Goal: Task Accomplishment & Management: Complete application form

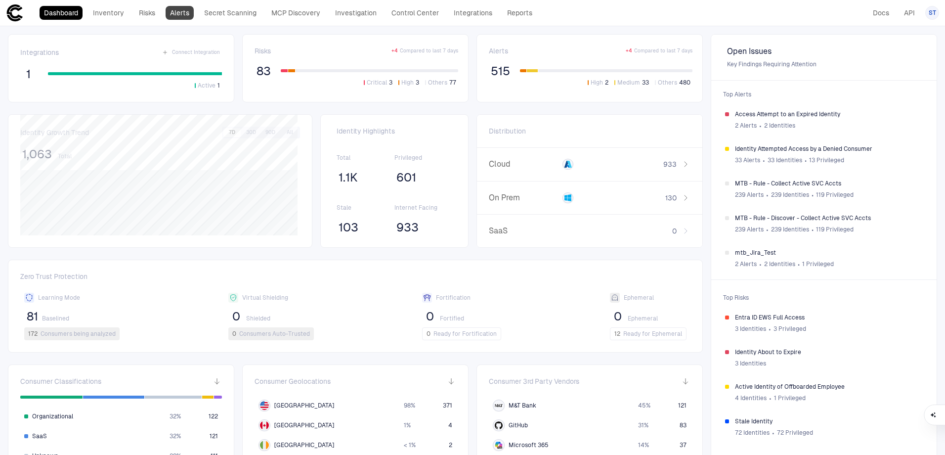
click at [186, 13] on link "Alerts" at bounding box center [180, 13] width 28 height 14
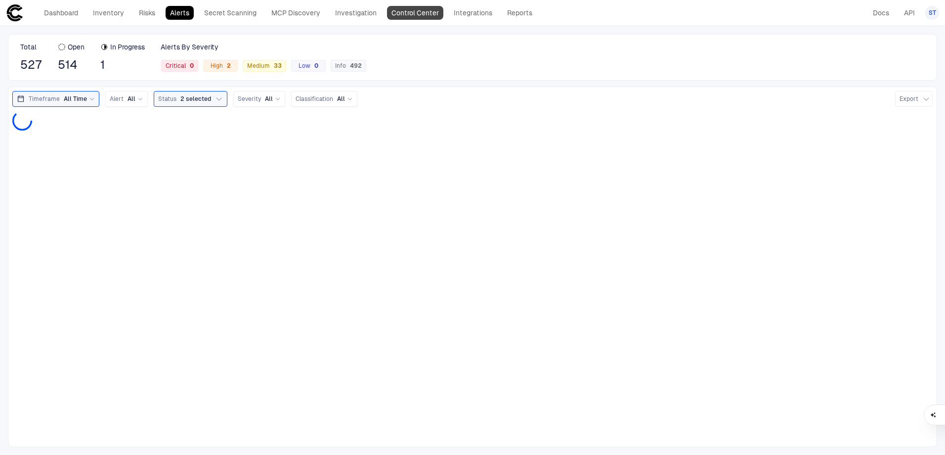
click at [424, 11] on link "Control Center" at bounding box center [415, 13] width 56 height 14
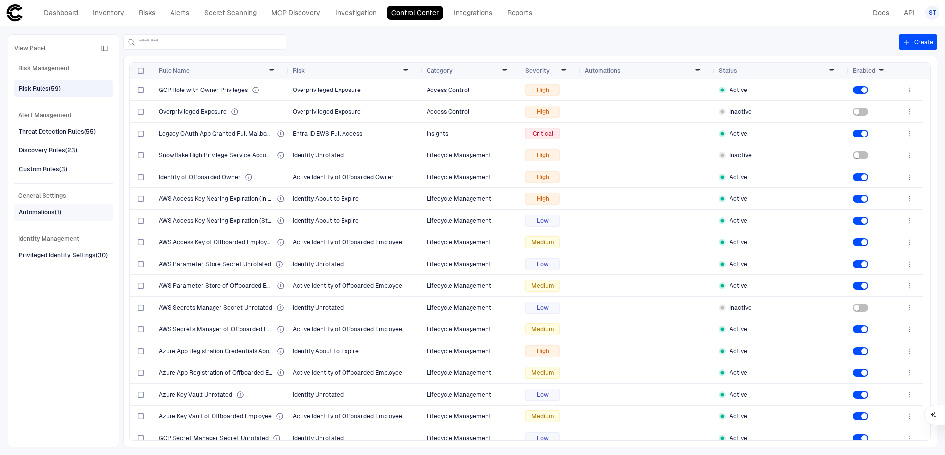
click at [69, 215] on div "Automations (1)" at bounding box center [64, 212] width 91 height 16
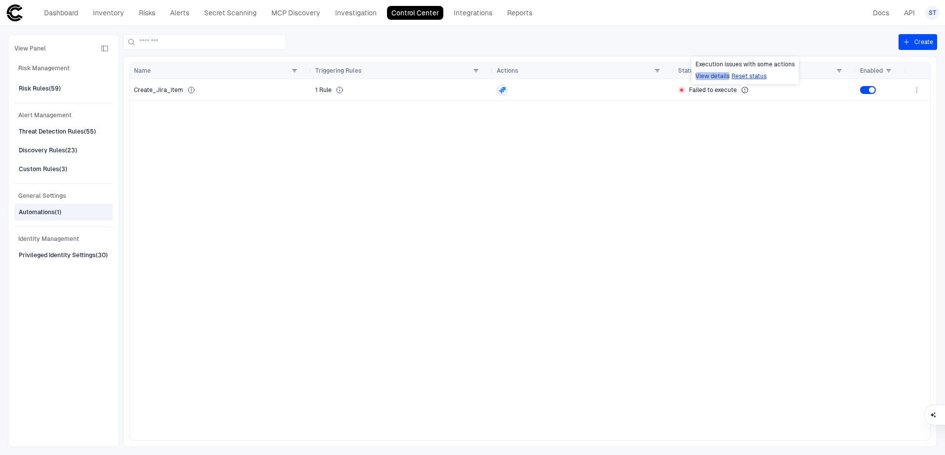
click at [719, 76] on button "View details" at bounding box center [713, 76] width 34 height 8
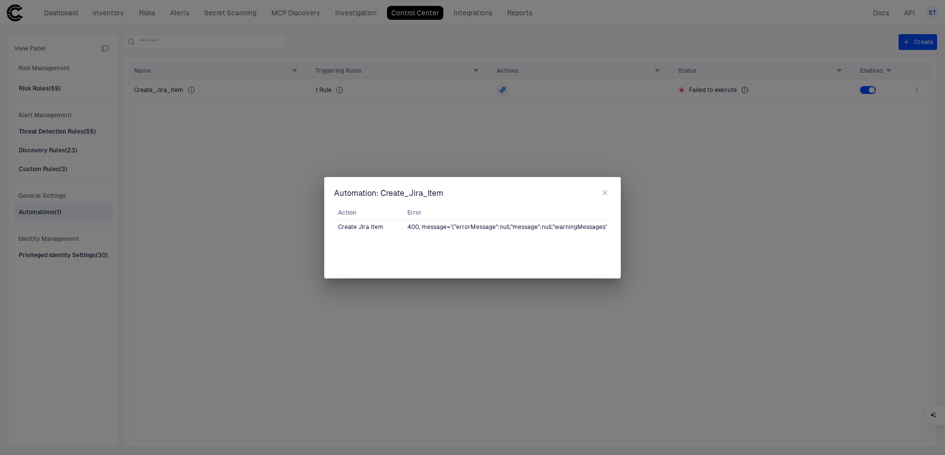
click at [602, 196] on icon "button" at bounding box center [605, 193] width 8 height 8
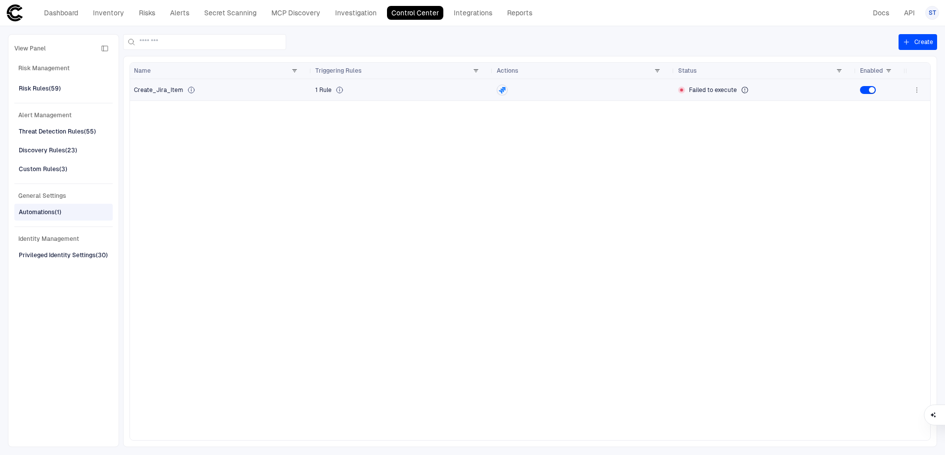
click at [175, 90] on span "Create_Jira_Item" at bounding box center [158, 90] width 49 height 8
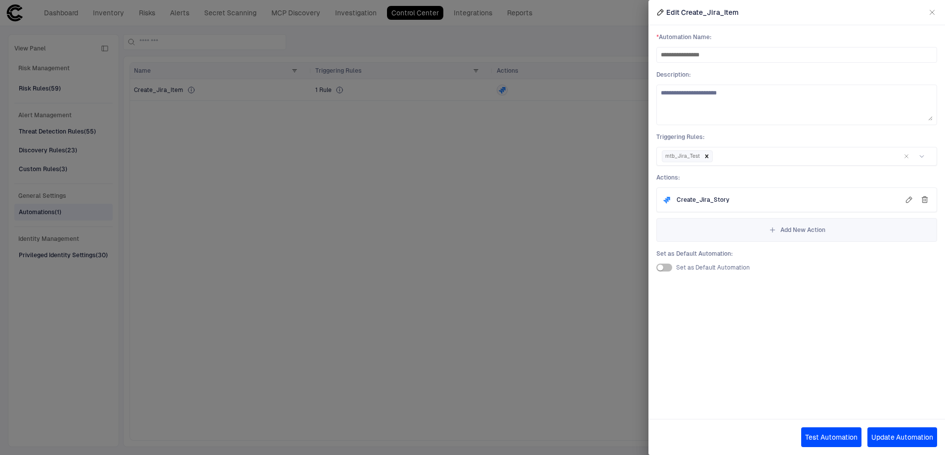
click at [823, 435] on button "Test Automation" at bounding box center [832, 437] width 60 height 20
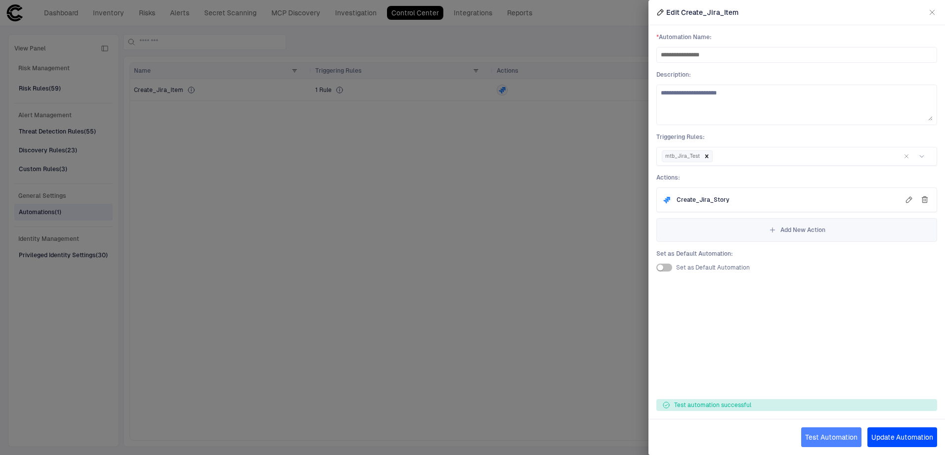
click at [833, 433] on button "Test Automation" at bounding box center [832, 437] width 60 height 20
click at [496, 254] on div at bounding box center [472, 227] width 945 height 455
click at [930, 12] on icon "button" at bounding box center [933, 12] width 8 height 8
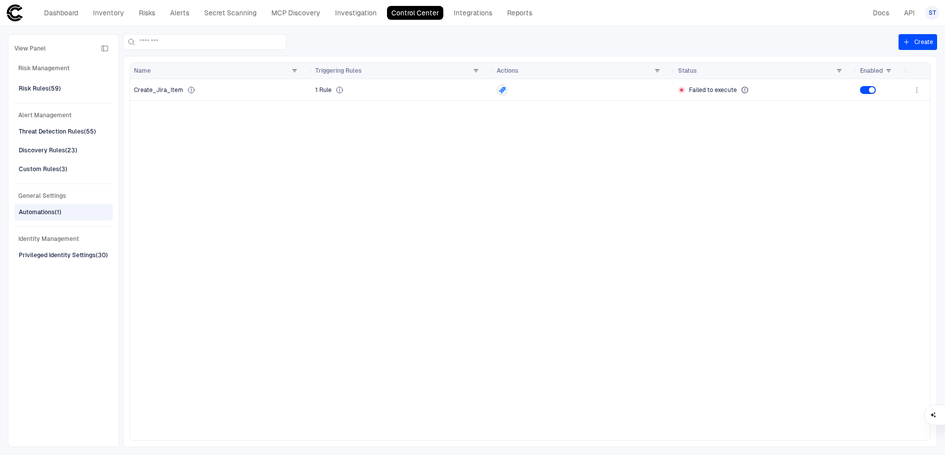
click at [362, 263] on div "Create_Jira_Item 1 Rule Failed to execute" at bounding box center [518, 259] width 776 height 361
click at [35, 206] on span "Automations (1)" at bounding box center [40, 212] width 43 height 13
click at [54, 79] on div "View Panel Risk Management Risk Rules (59) Alert Management Threat Detection Ru…" at bounding box center [63, 241] width 98 height 400
click at [53, 87] on div "Risk Rules (59)" at bounding box center [40, 88] width 42 height 9
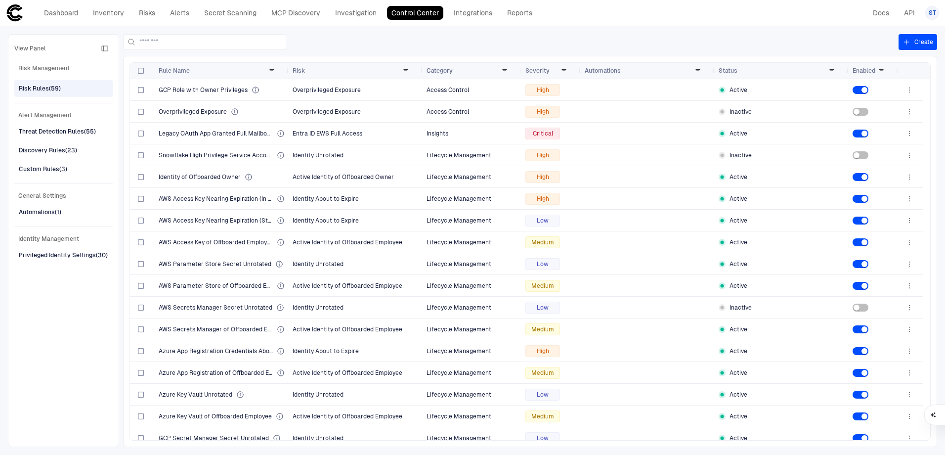
click at [921, 43] on button "Create" at bounding box center [918, 42] width 39 height 16
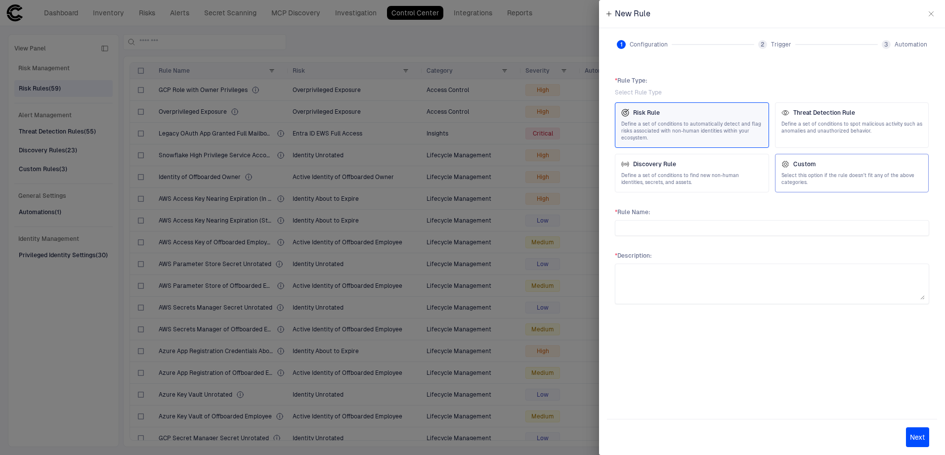
click at [818, 174] on span "Select this option if the rule doesn't fit any of the above categories." at bounding box center [852, 179] width 141 height 14
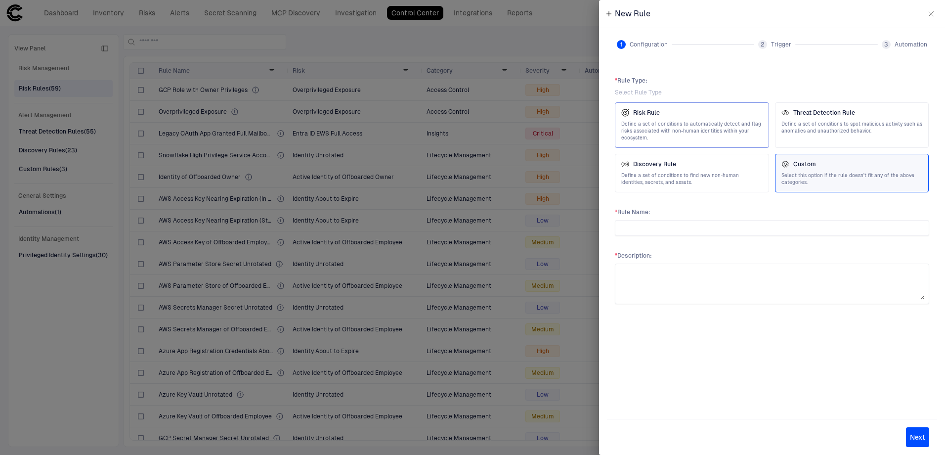
click at [684, 132] on span "Define a set of conditions to automatically detect and flag risks associated wi…" at bounding box center [692, 131] width 141 height 21
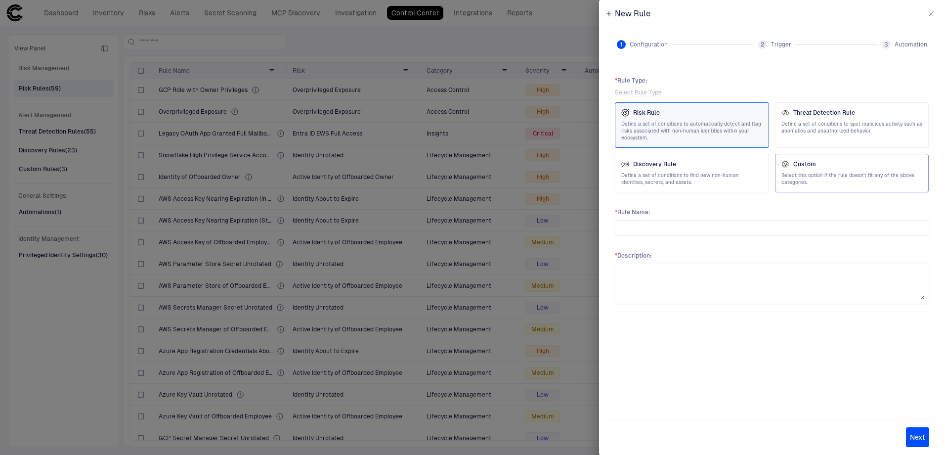
click at [787, 162] on icon at bounding box center [786, 164] width 8 height 8
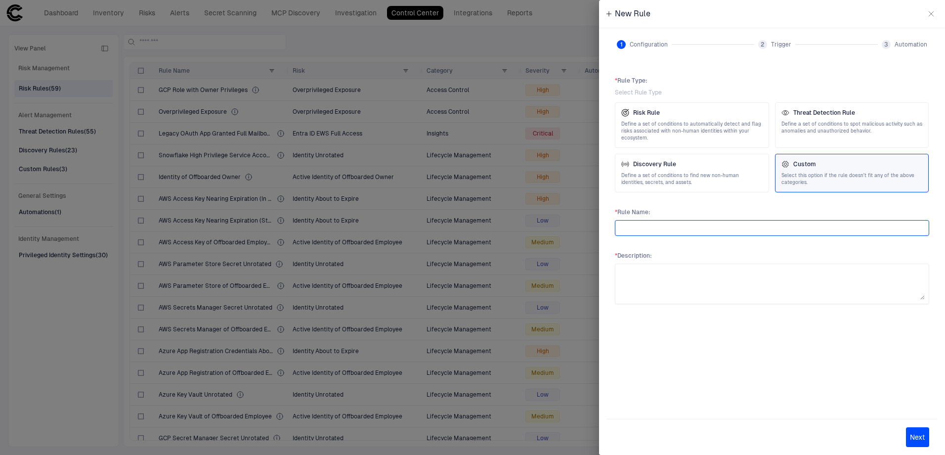
click at [665, 229] on input "text" at bounding box center [773, 228] width 306 height 15
type input "*"
type input "**********"
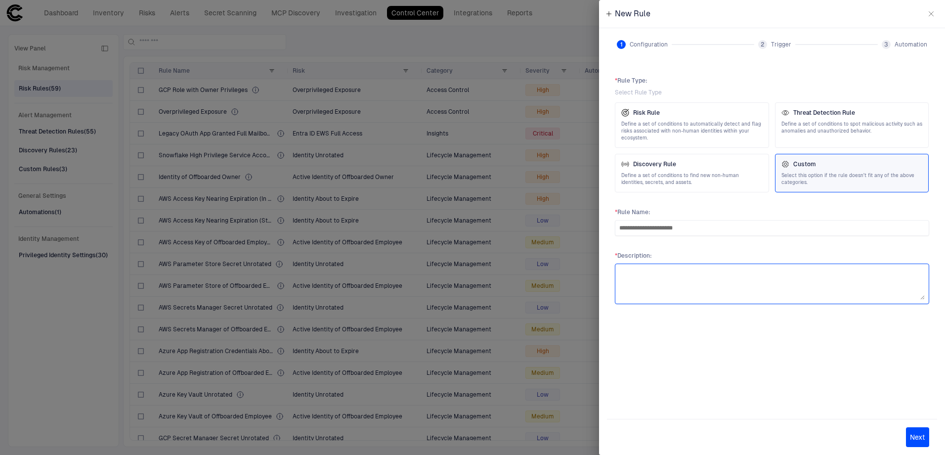
click at [691, 279] on textarea at bounding box center [773, 284] width 306 height 32
type textarea "**********"
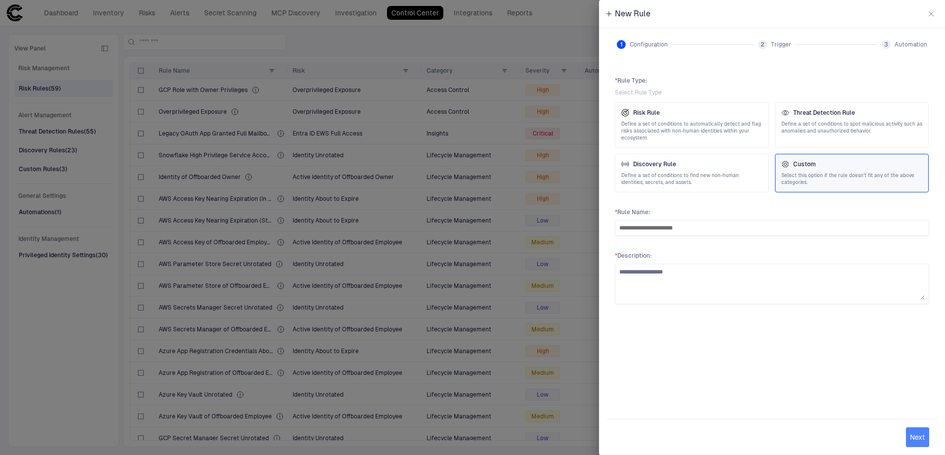
click at [918, 434] on button "Next" at bounding box center [917, 437] width 23 height 20
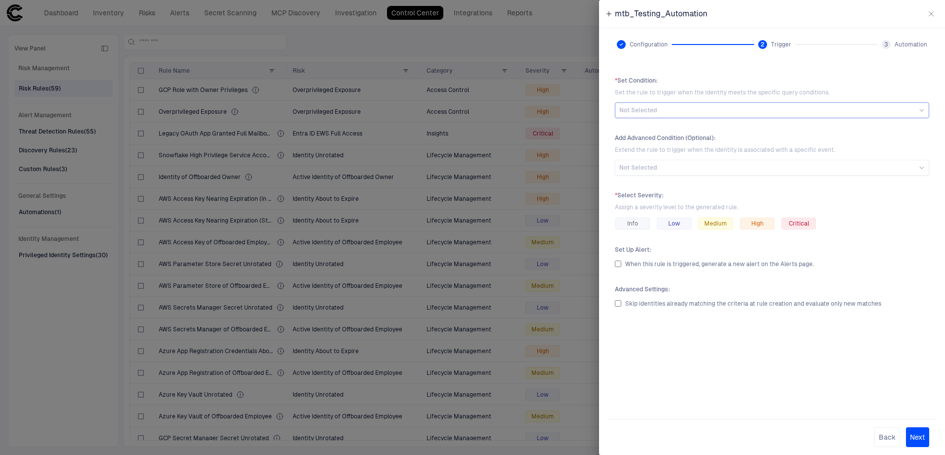
click at [691, 113] on div "Not Selected" at bounding box center [773, 110] width 306 height 8
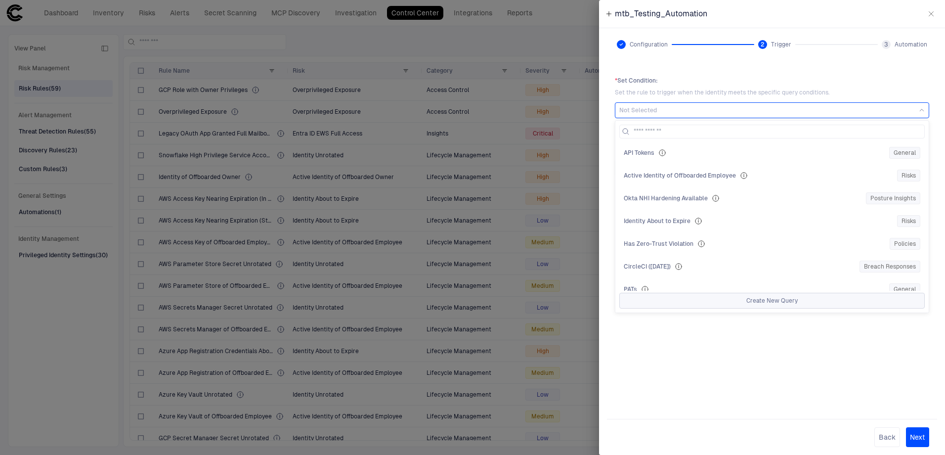
click at [781, 304] on button "Create New Query" at bounding box center [773, 301] width 306 height 16
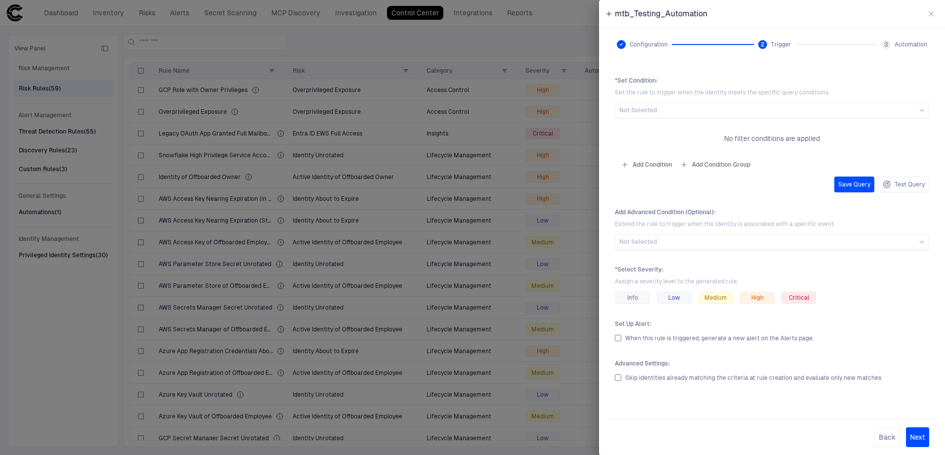
click at [649, 164] on button "Add Condition" at bounding box center [646, 165] width 55 height 16
click at [797, 139] on input "text" at bounding box center [784, 136] width 59 height 15
click at [698, 135] on icon at bounding box center [699, 136] width 6 height 6
type input "***"
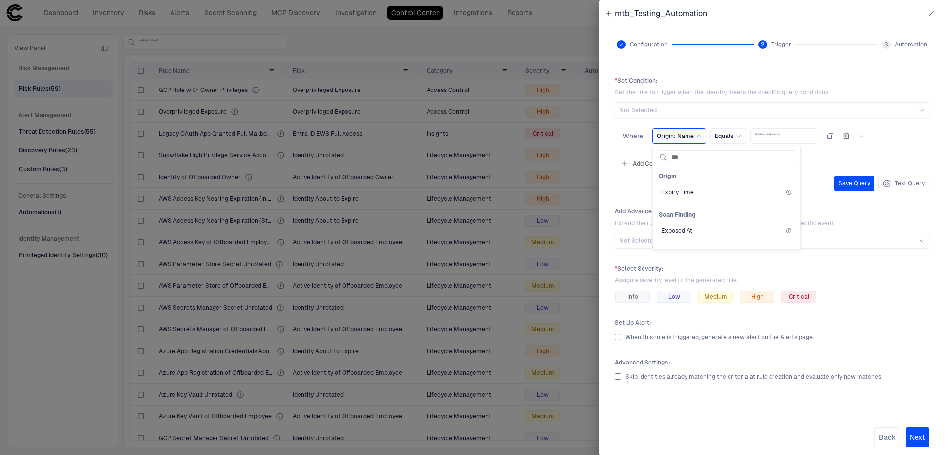
click at [694, 193] on div "Expiry Time" at bounding box center [727, 192] width 131 height 8
click at [758, 135] on div "Equals" at bounding box center [745, 136] width 36 height 16
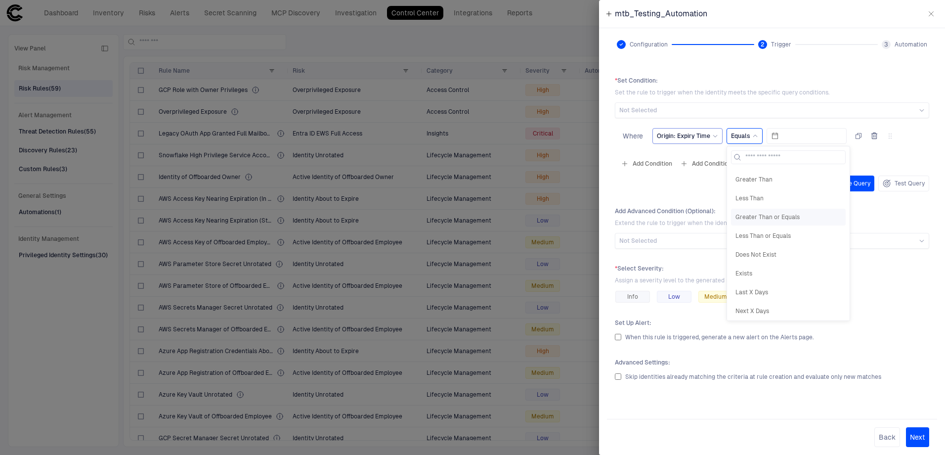
scroll to position [49, 0]
click at [774, 299] on span "Next X Days" at bounding box center [789, 296] width 106 height 8
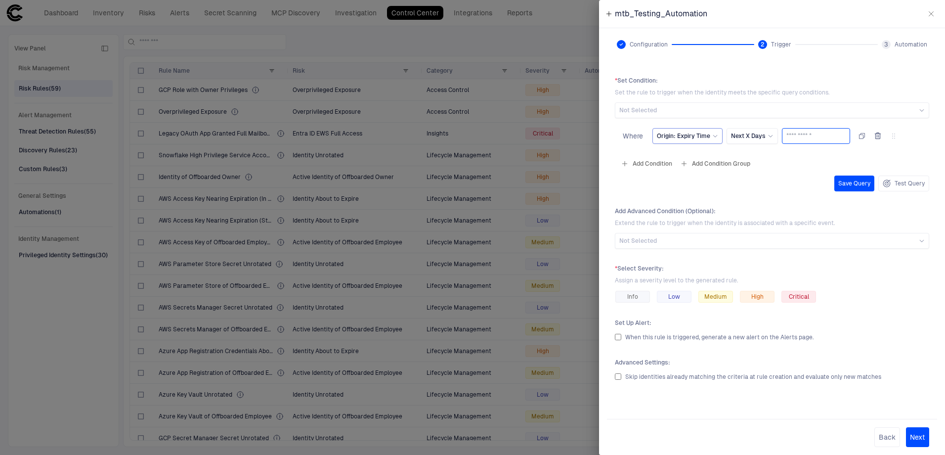
click at [804, 136] on input "number" at bounding box center [816, 136] width 59 height 15
click at [906, 187] on button "Test Query" at bounding box center [904, 184] width 51 height 16
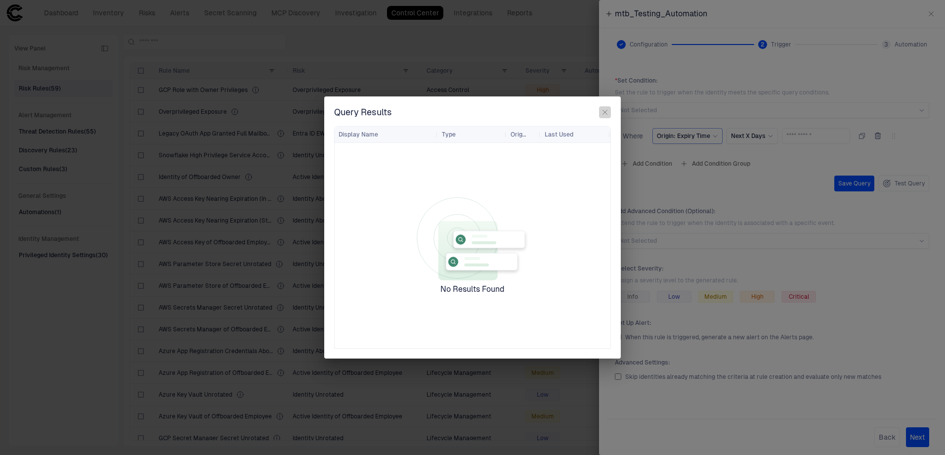
click at [606, 116] on icon "button" at bounding box center [605, 112] width 8 height 8
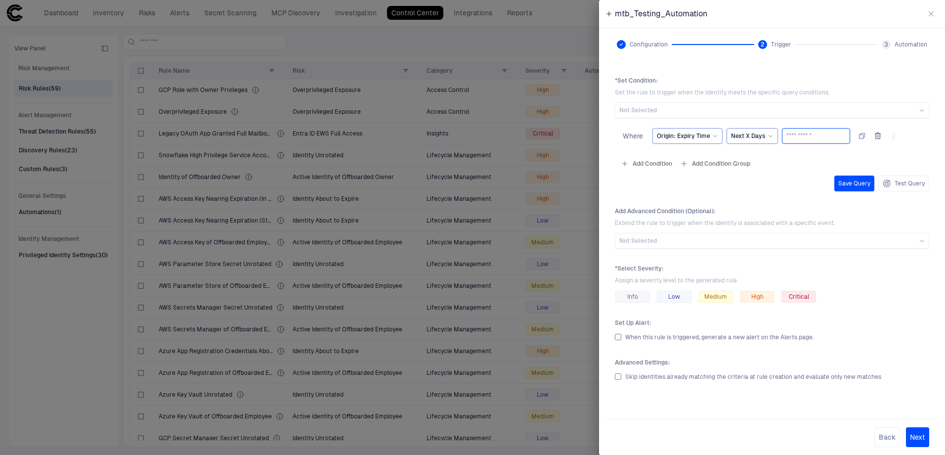
drag, startPoint x: 806, startPoint y: 135, endPoint x: 755, endPoint y: 140, distance: 51.2
click at [749, 139] on div "Origin: Expiry Time Next X Days **" at bounding box center [775, 136] width 245 height 16
type input "***"
click at [910, 185] on button "Test Query" at bounding box center [904, 184] width 51 height 16
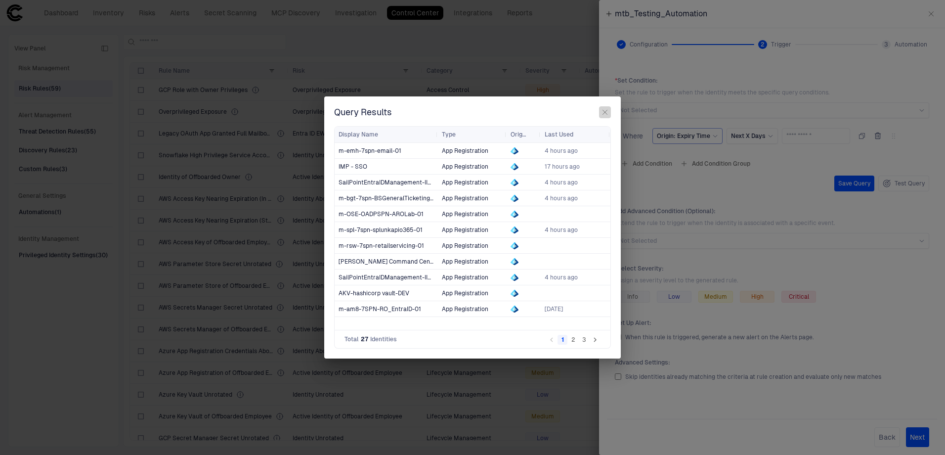
click at [603, 112] on icon "button" at bounding box center [605, 112] width 8 height 8
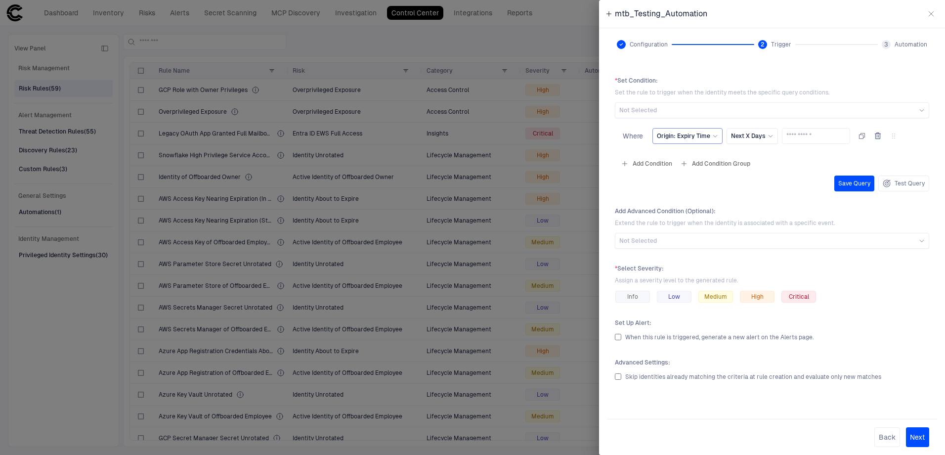
click at [844, 187] on button "Save Query" at bounding box center [855, 184] width 40 height 16
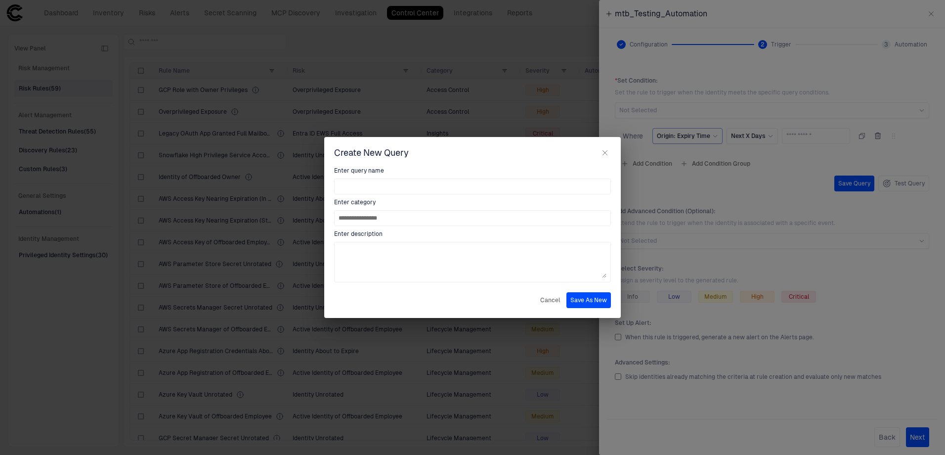
drag, startPoint x: 409, startPoint y: 221, endPoint x: 199, endPoint y: 224, distance: 210.2
click at [199, 224] on div "**********" at bounding box center [472, 227] width 945 height 455
type input "**********"
click at [403, 182] on input at bounding box center [473, 186] width 268 height 15
paste input "**********"
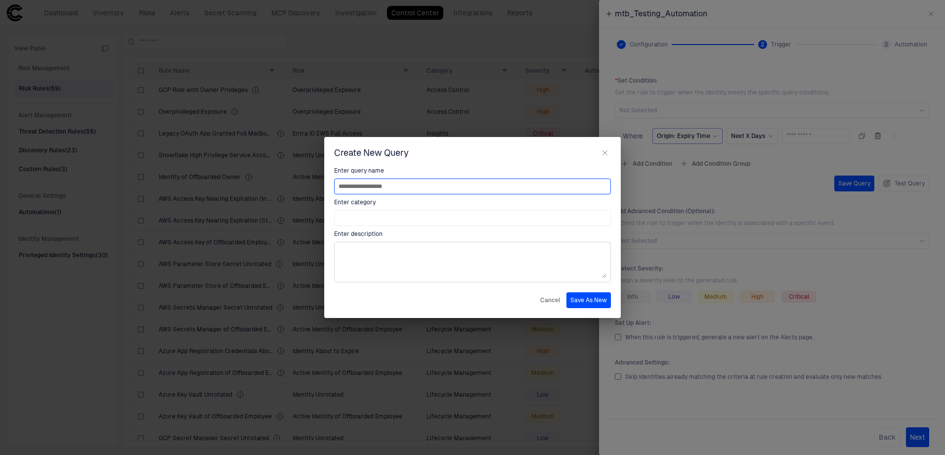
type input "**********"
click at [410, 246] on div at bounding box center [472, 262] width 277 height 41
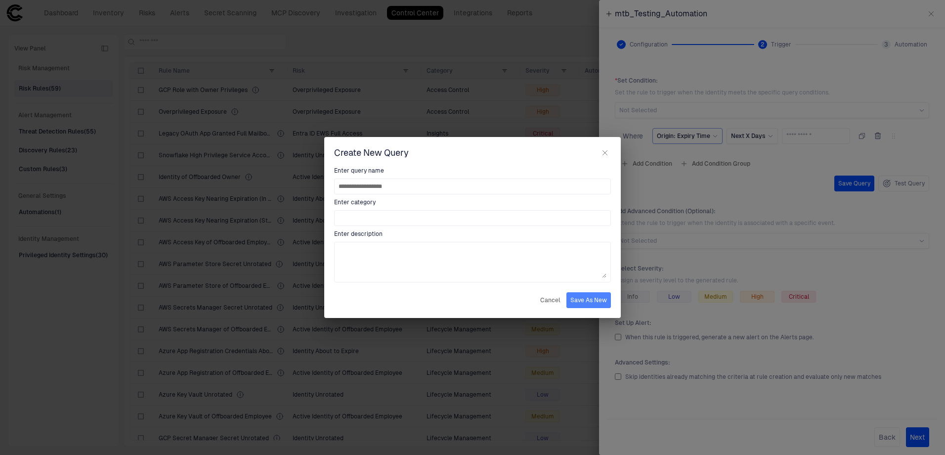
click at [596, 305] on button "Save As New" at bounding box center [589, 300] width 45 height 16
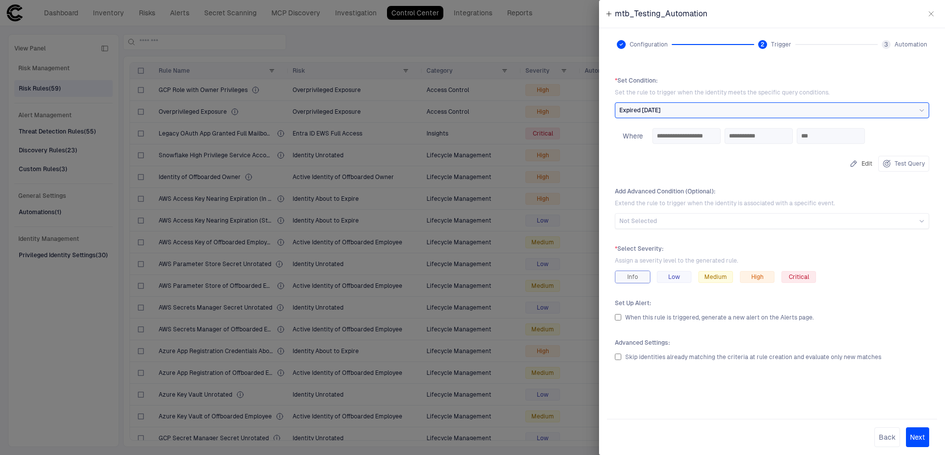
click at [640, 281] on div "Info" at bounding box center [633, 277] width 35 height 12
click at [669, 318] on span "When this rule is triggered, generate a new alert on the Alerts page." at bounding box center [720, 317] width 188 height 7
click at [657, 358] on span "Skip identities already matching the criteria at rule creation and evaluate onl…" at bounding box center [754, 357] width 256 height 7
click at [753, 399] on div "**********" at bounding box center [772, 236] width 330 height 334
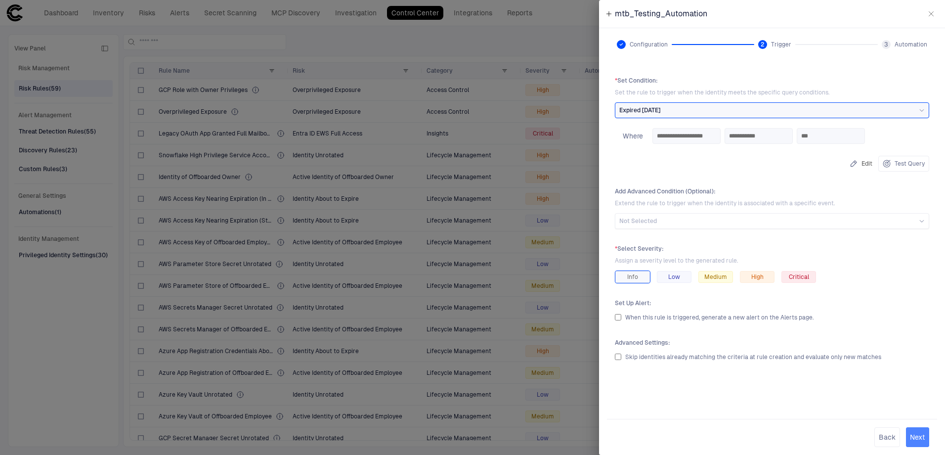
click at [921, 438] on button "Next" at bounding box center [917, 437] width 23 height 20
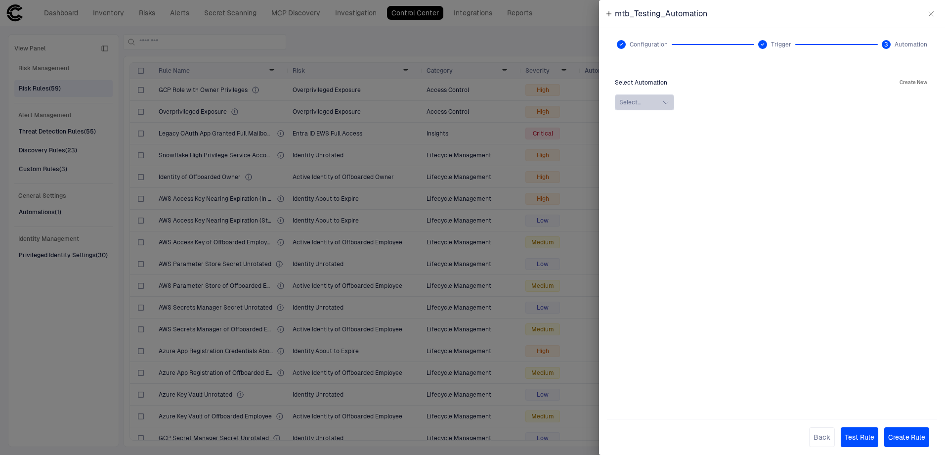
click at [670, 104] on icon "button" at bounding box center [666, 102] width 8 height 8
click at [771, 77] on div "Select Automation Create New" at bounding box center [772, 83] width 314 height 12
drag, startPoint x: 915, startPoint y: 441, endPoint x: 892, endPoint y: 373, distance: 72.1
click at [892, 373] on form "Select Automation Create New Select... Back Test Rule Create Rule" at bounding box center [772, 262] width 330 height 386
click at [929, 16] on icon "button" at bounding box center [932, 14] width 8 height 8
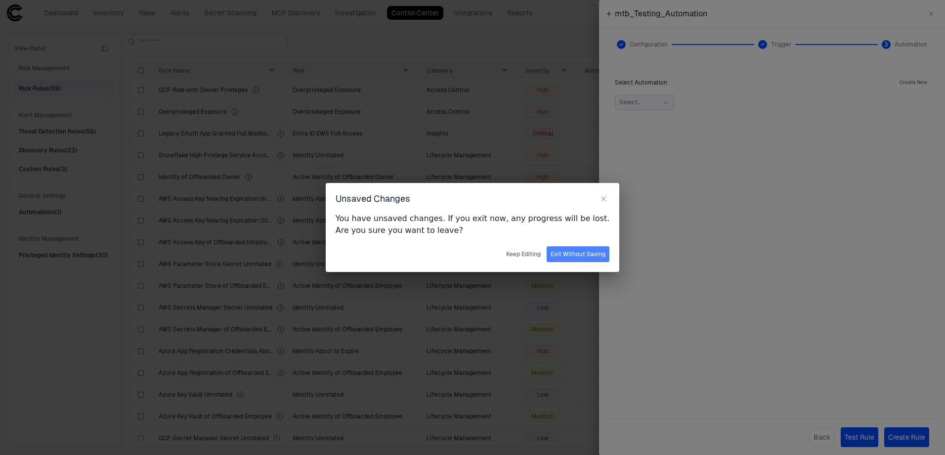
click at [565, 258] on button "Exit Without Saving" at bounding box center [578, 254] width 63 height 16
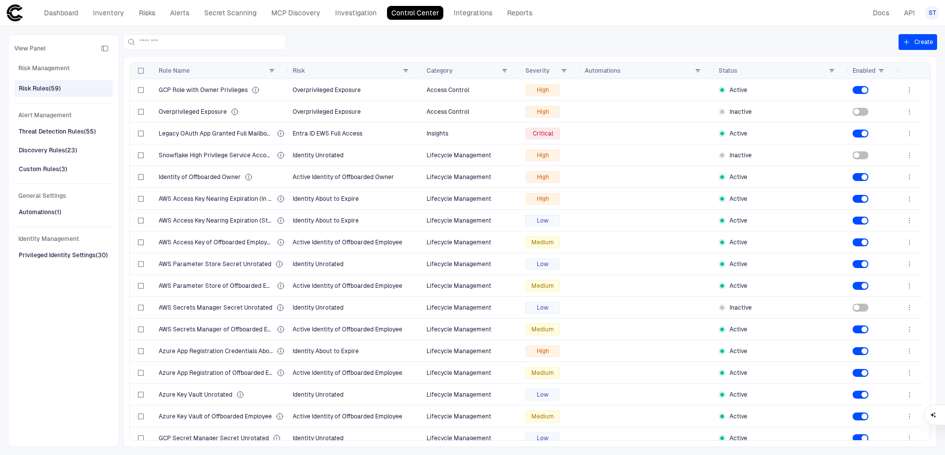
click at [653, 19] on div "Dashboard Inventory Risks Alerts Secret Scanning MCP Discovery Investigation Co…" at bounding box center [473, 13] width 934 height 18
click at [185, 16] on link "Alerts" at bounding box center [180, 13] width 28 height 14
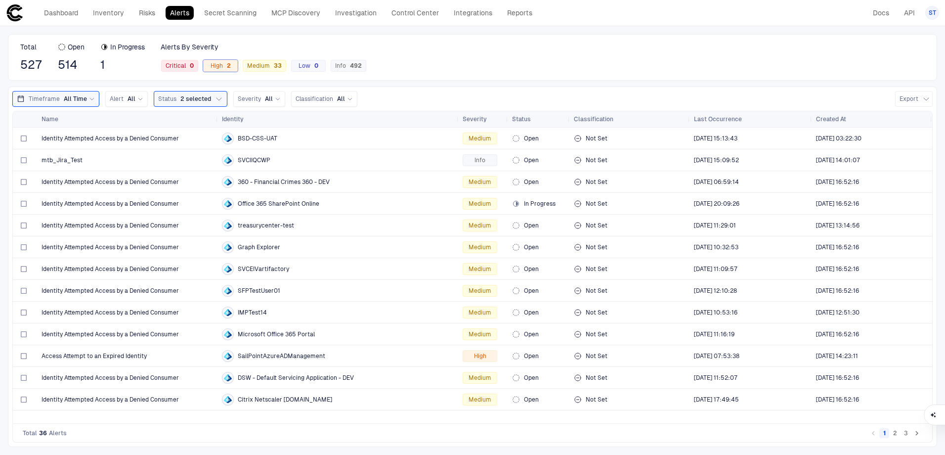
click at [219, 62] on span "High 2" at bounding box center [221, 66] width 20 height 8
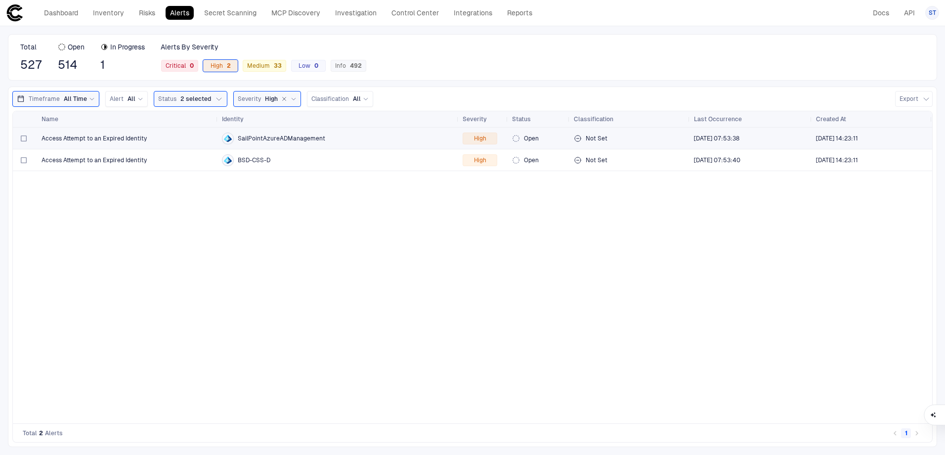
click at [169, 141] on div "Access Attempt to an Expired Identity" at bounding box center [128, 138] width 173 height 8
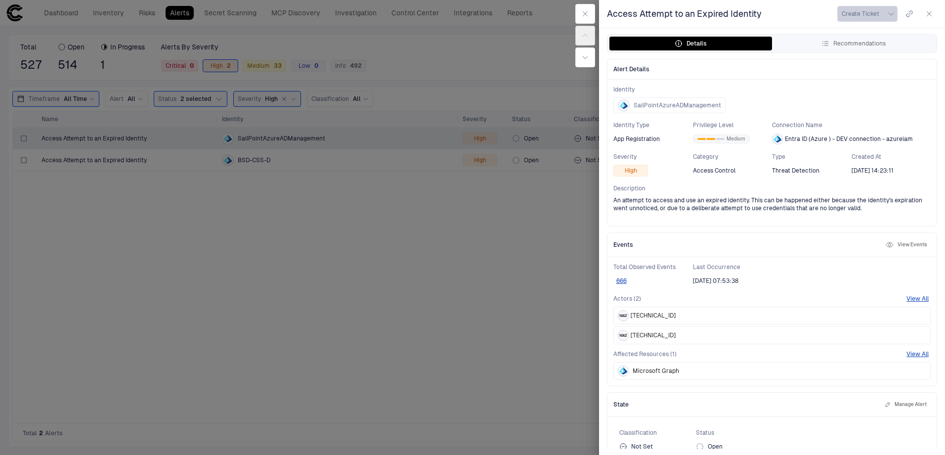
drag, startPoint x: 869, startPoint y: 12, endPoint x: 894, endPoint y: 15, distance: 25.4
click at [894, 15] on button "Create Ticket" at bounding box center [868, 14] width 60 height 16
click at [870, 39] on div "Jira" at bounding box center [862, 36] width 23 height 8
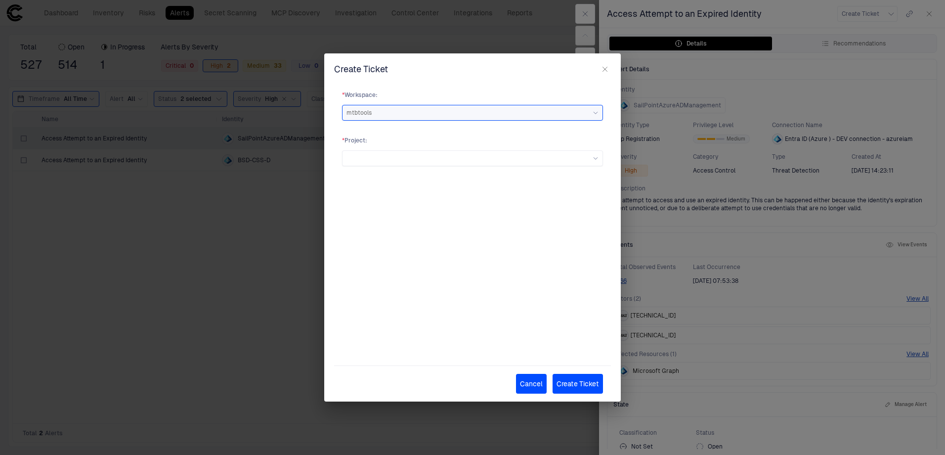
click at [454, 149] on div "* Project :" at bounding box center [472, 151] width 261 height 30
click at [457, 160] on div at bounding box center [473, 158] width 252 height 6
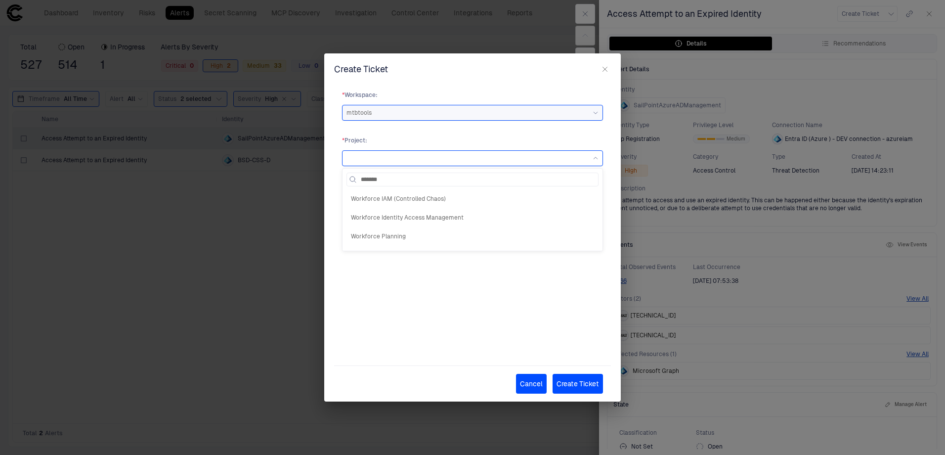
type input "*******"
click at [518, 387] on button "Cancel" at bounding box center [531, 384] width 31 height 20
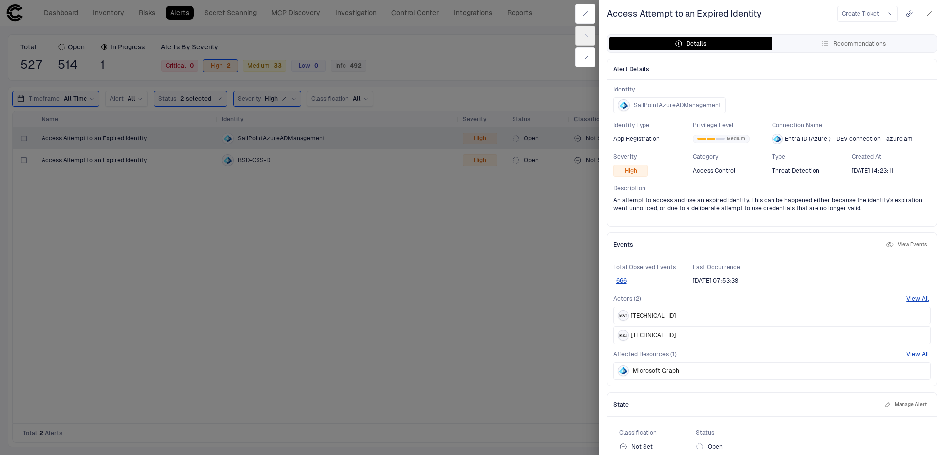
click at [933, 16] on icon "button" at bounding box center [930, 14] width 8 height 8
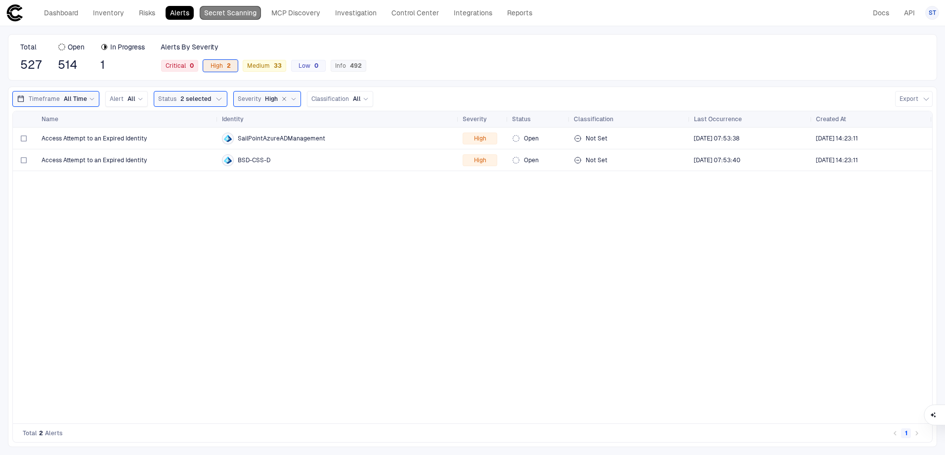
click at [234, 15] on link "Secret Scanning" at bounding box center [230, 13] width 61 height 14
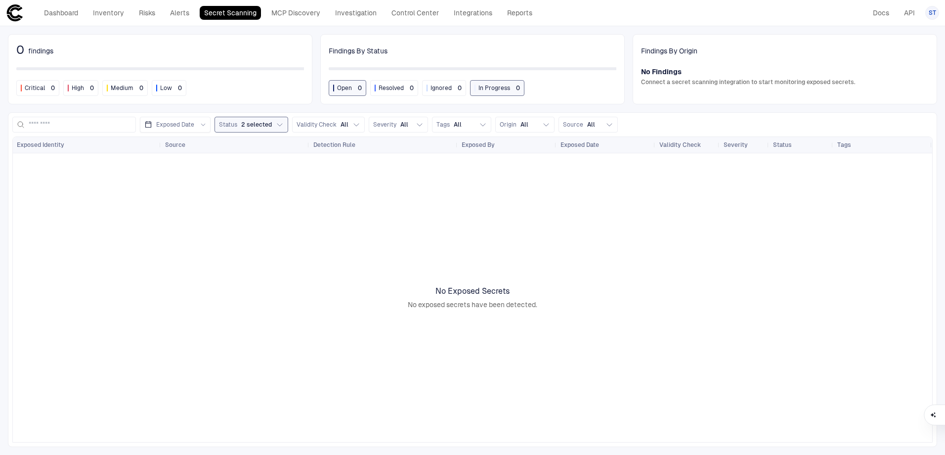
click at [277, 127] on icon "button" at bounding box center [280, 125] width 8 height 8
drag, startPoint x: 306, startPoint y: 306, endPoint x: 85, endPoint y: 265, distance: 224.9
click at [306, 307] on div at bounding box center [473, 297] width 920 height 289
click at [301, 15] on link "MCP Discovery" at bounding box center [296, 13] width 58 height 14
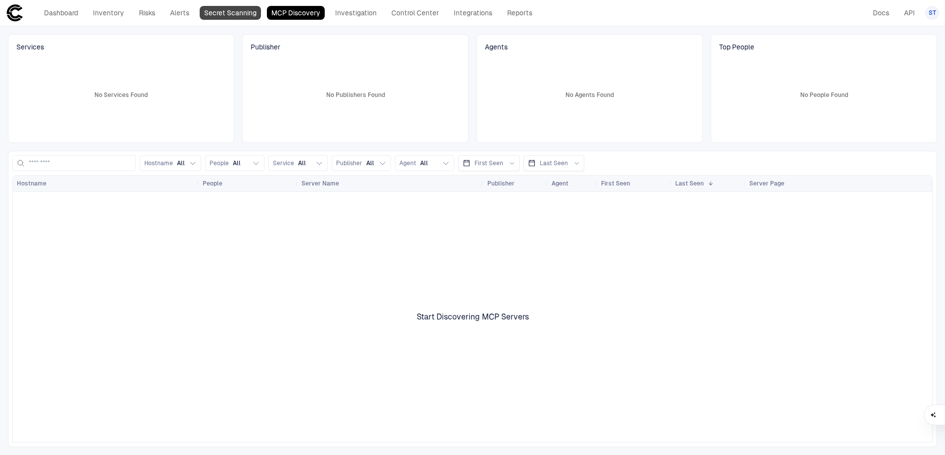
click at [245, 18] on link "Secret Scanning" at bounding box center [230, 13] width 61 height 14
